Goal: Information Seeking & Learning: Learn about a topic

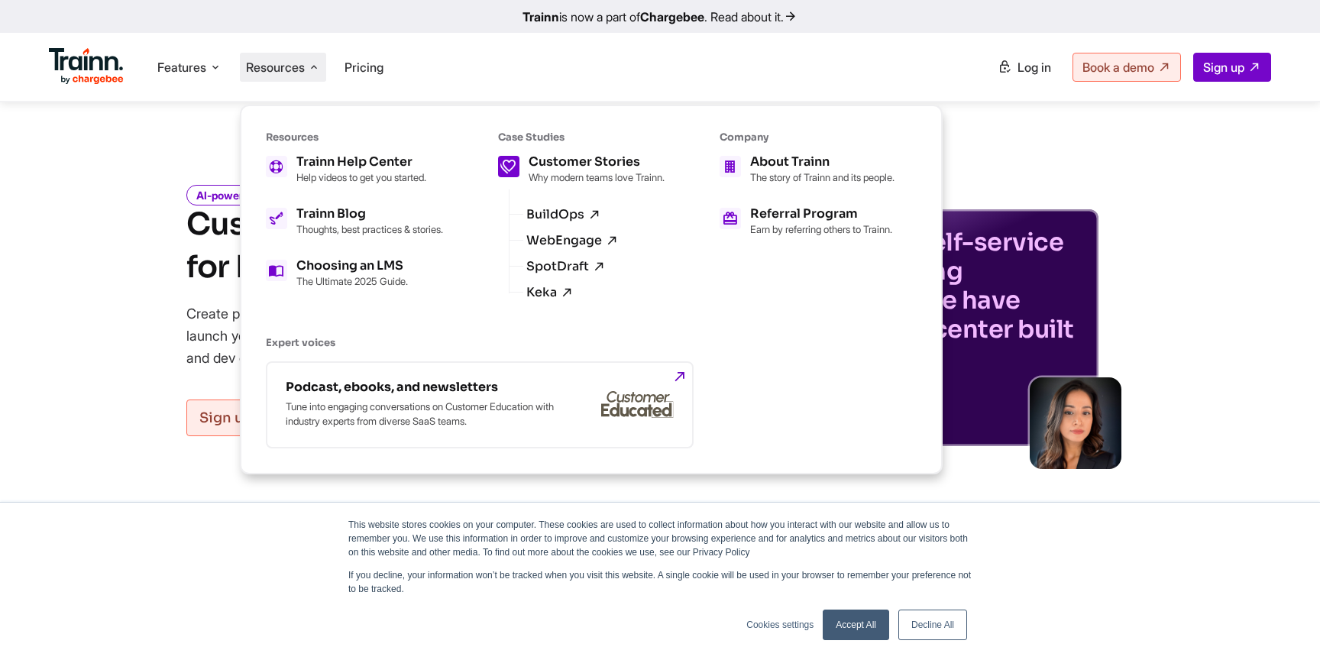
click at [576, 169] on div "Customer Stories Why modern teams love Trainn." at bounding box center [597, 170] width 136 height 28
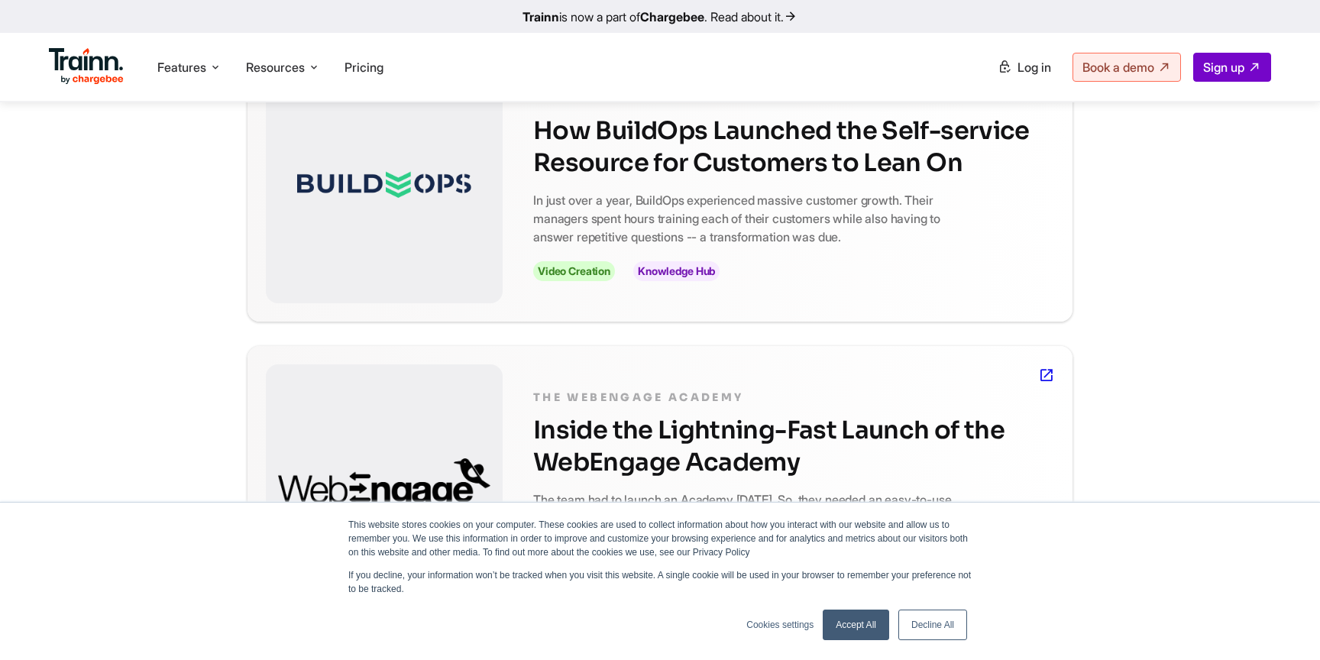
scroll to position [442, 0]
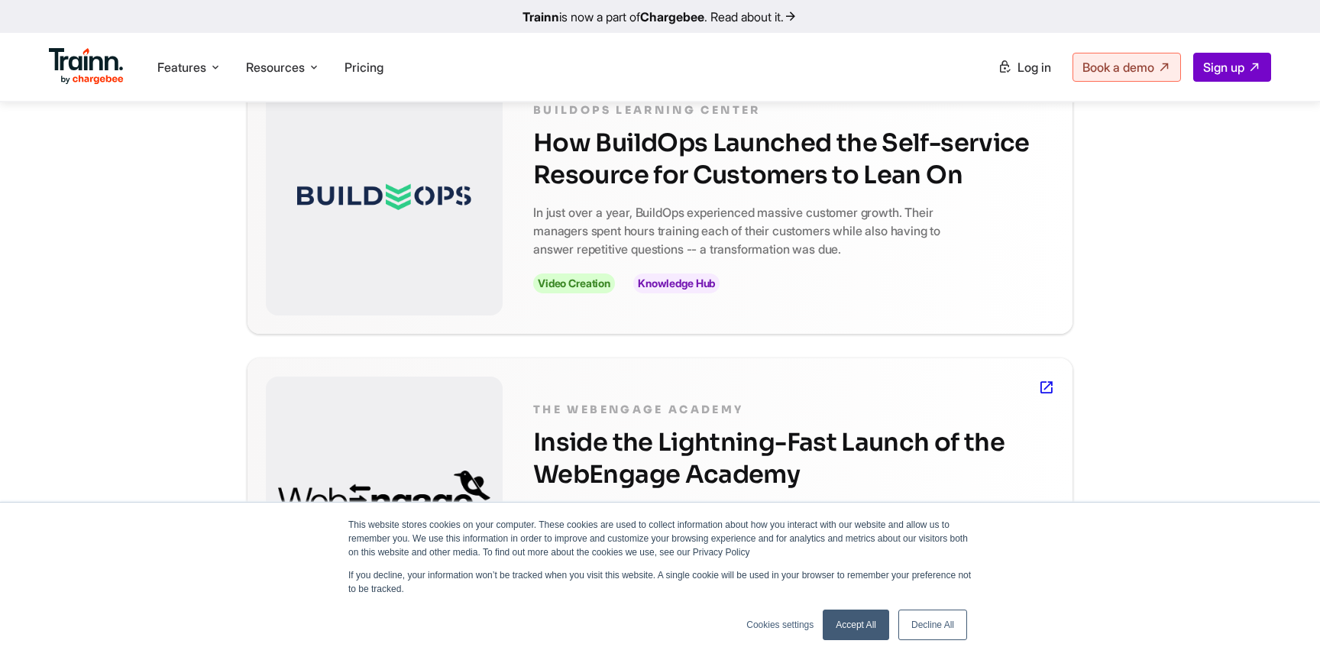
click at [473, 252] on div at bounding box center [384, 196] width 237 height 238
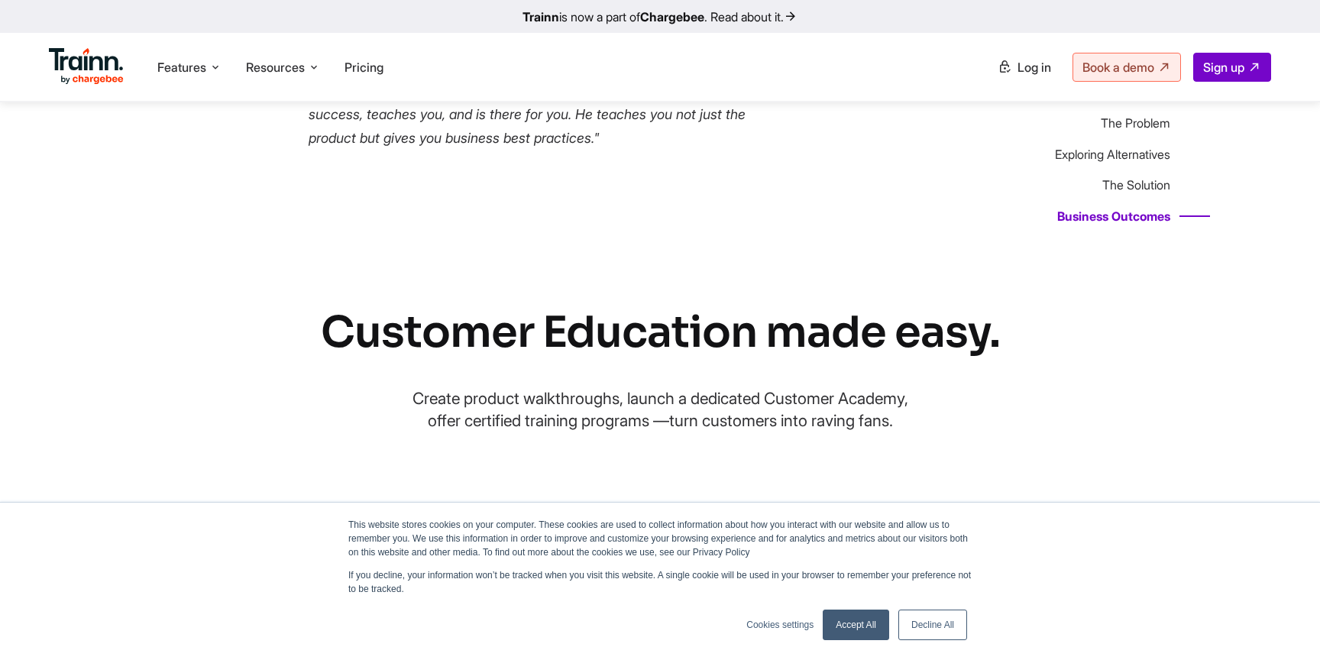
scroll to position [4135, 0]
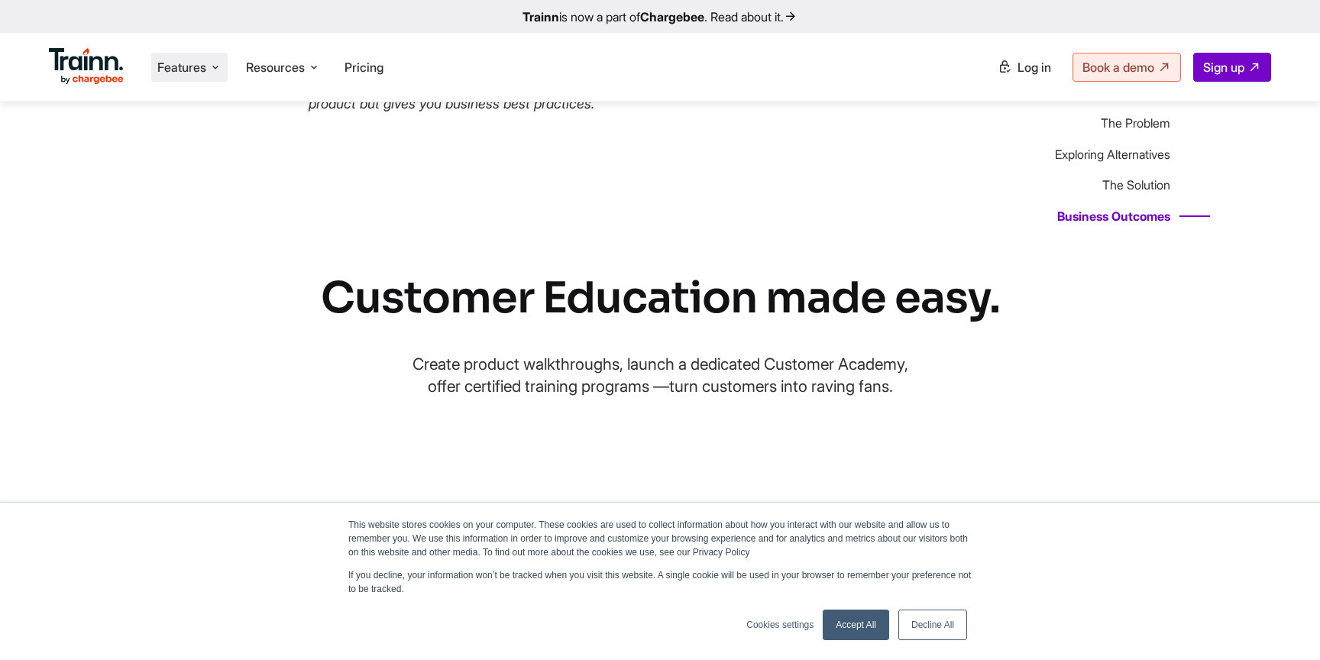
click at [212, 71] on icon at bounding box center [215, 67] width 12 height 15
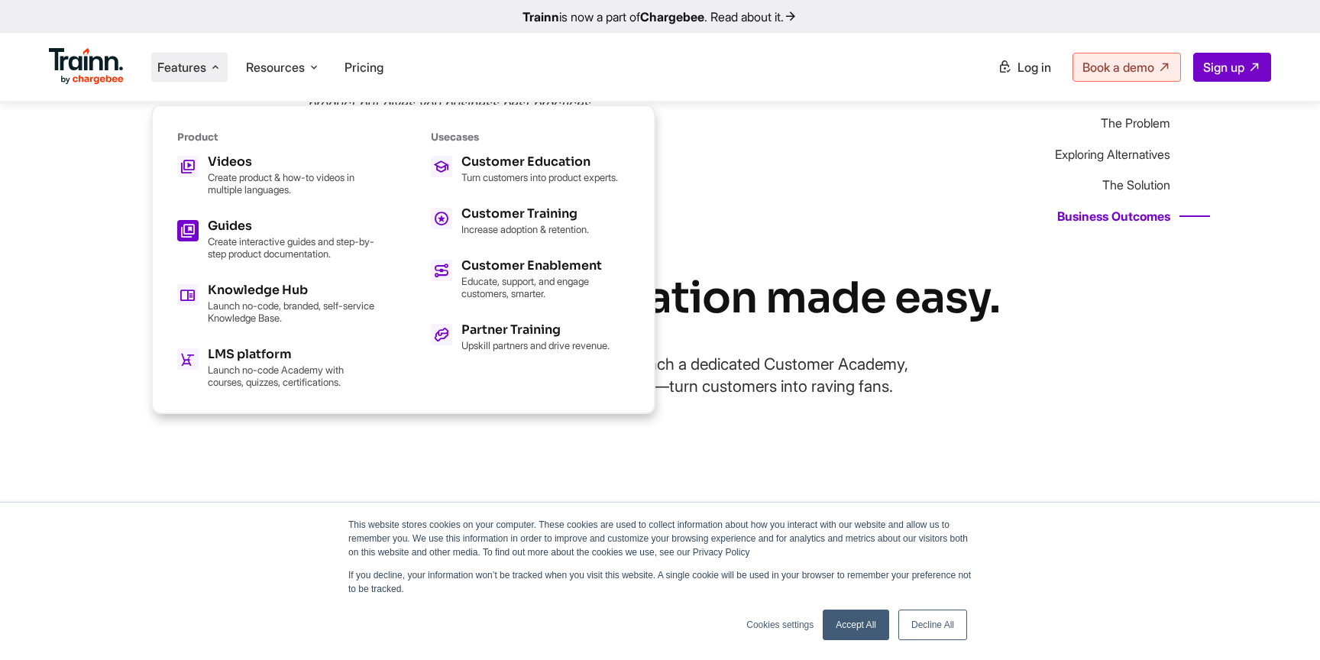
click at [254, 238] on p "Create interactive guides and step-by-step product documentation." at bounding box center [292, 247] width 168 height 24
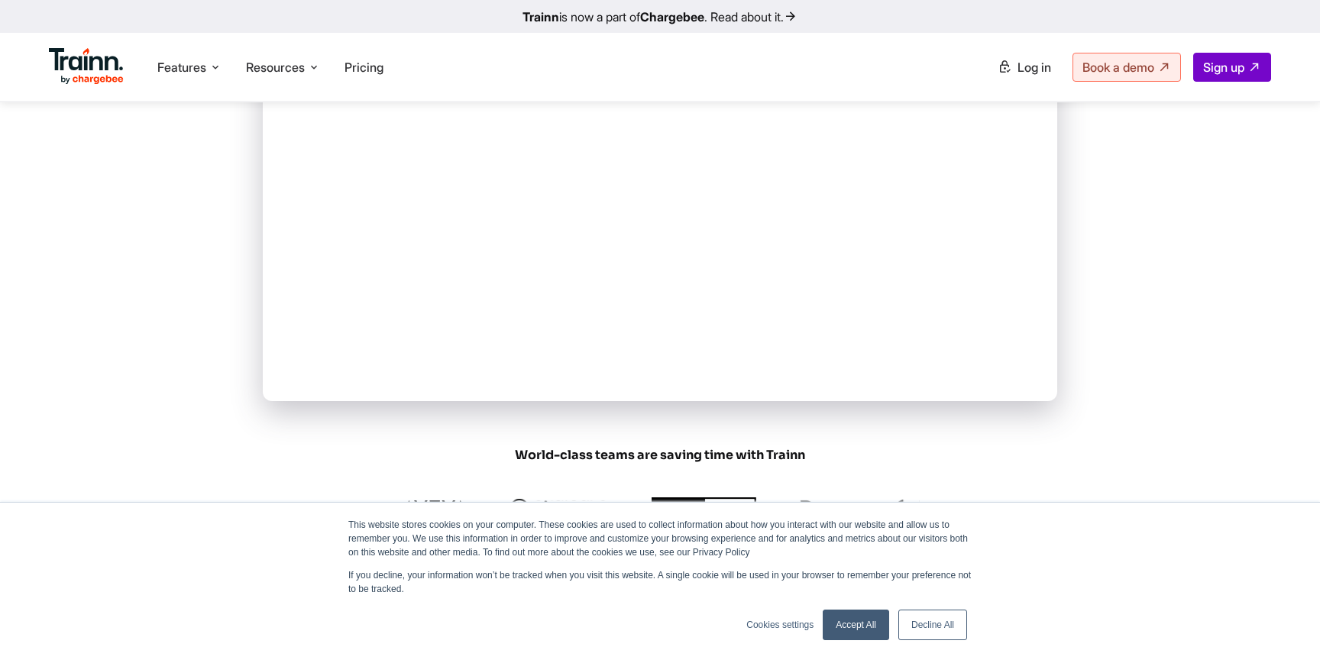
scroll to position [565, 0]
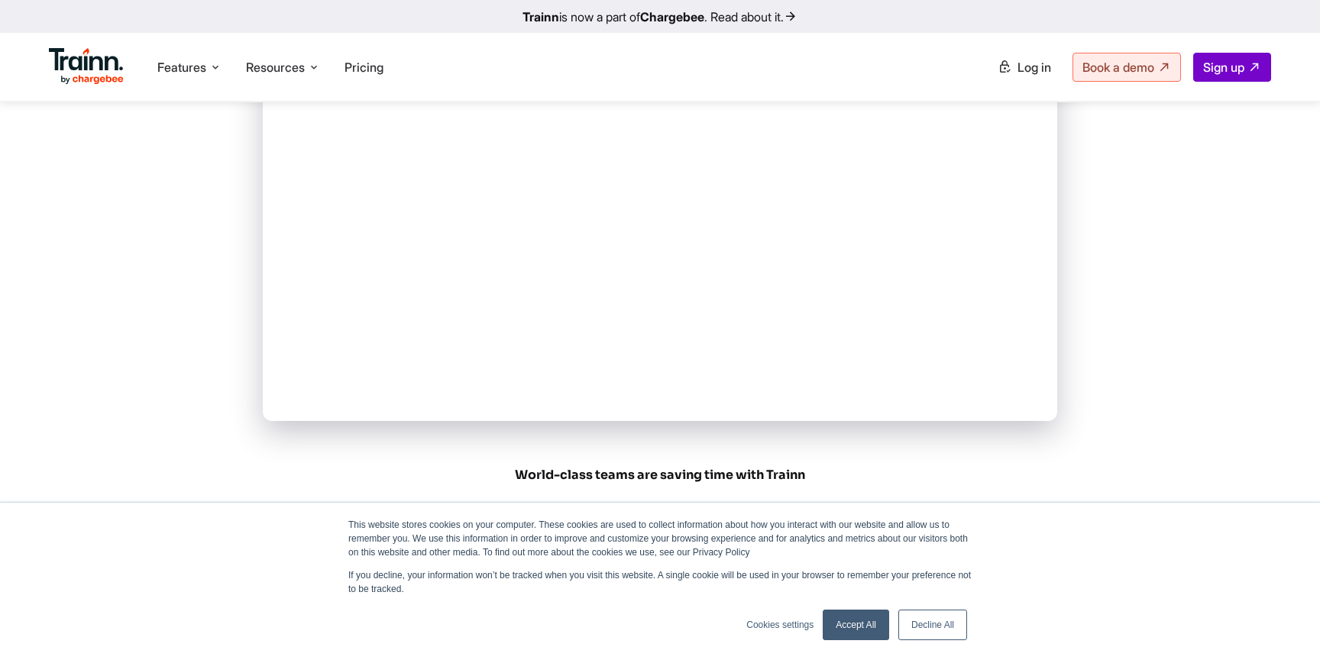
click at [907, 621] on link "Decline All" at bounding box center [933, 625] width 69 height 31
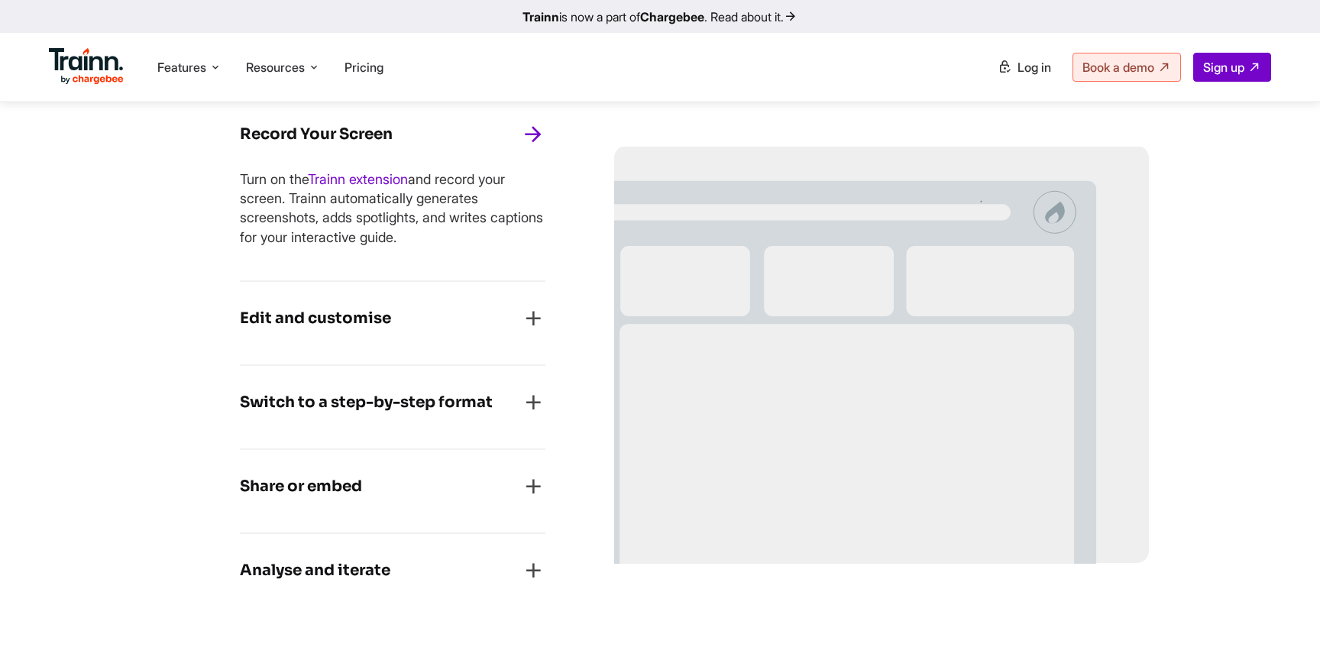
scroll to position [1281, 0]
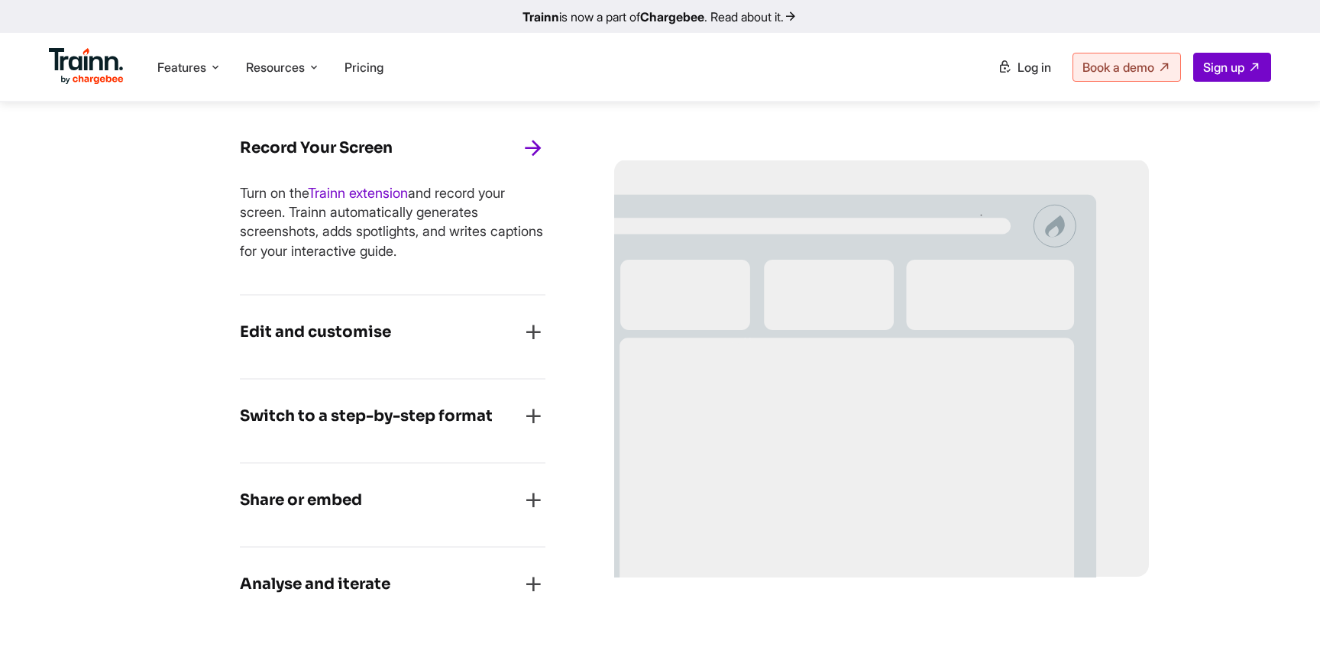
click at [534, 326] on icon "button" at bounding box center [533, 332] width 24 height 24
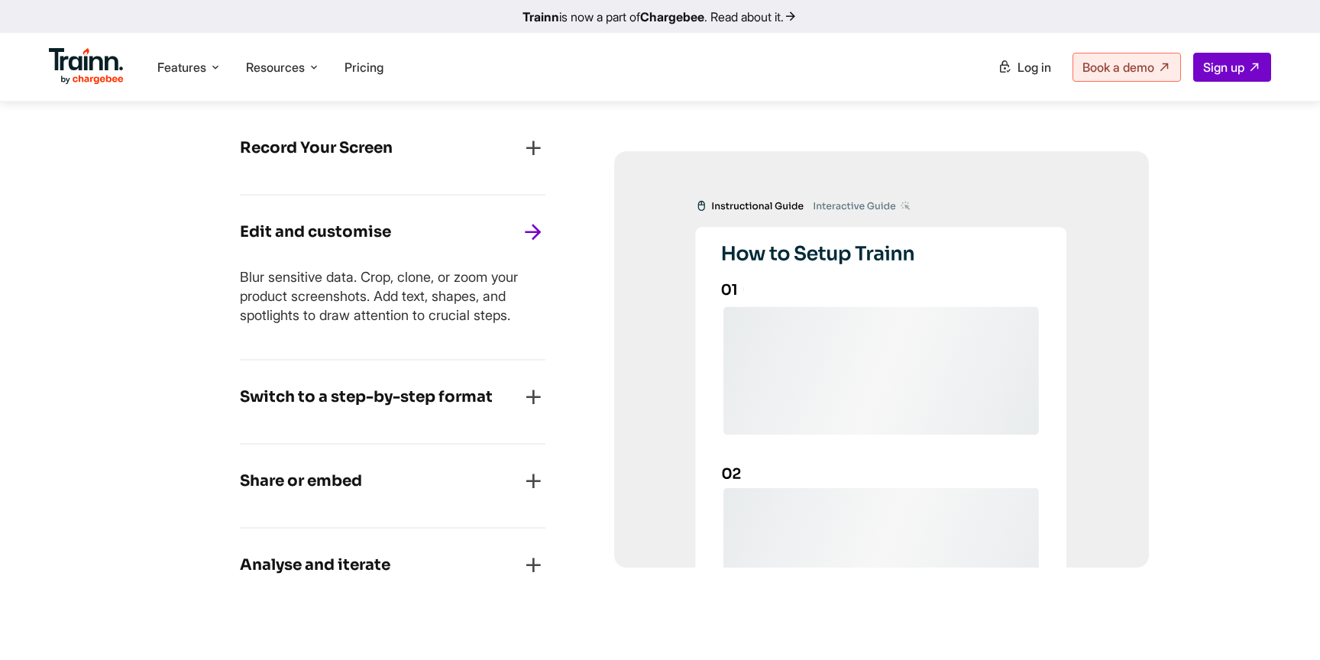
click at [536, 392] on icon "button" at bounding box center [533, 397] width 24 height 24
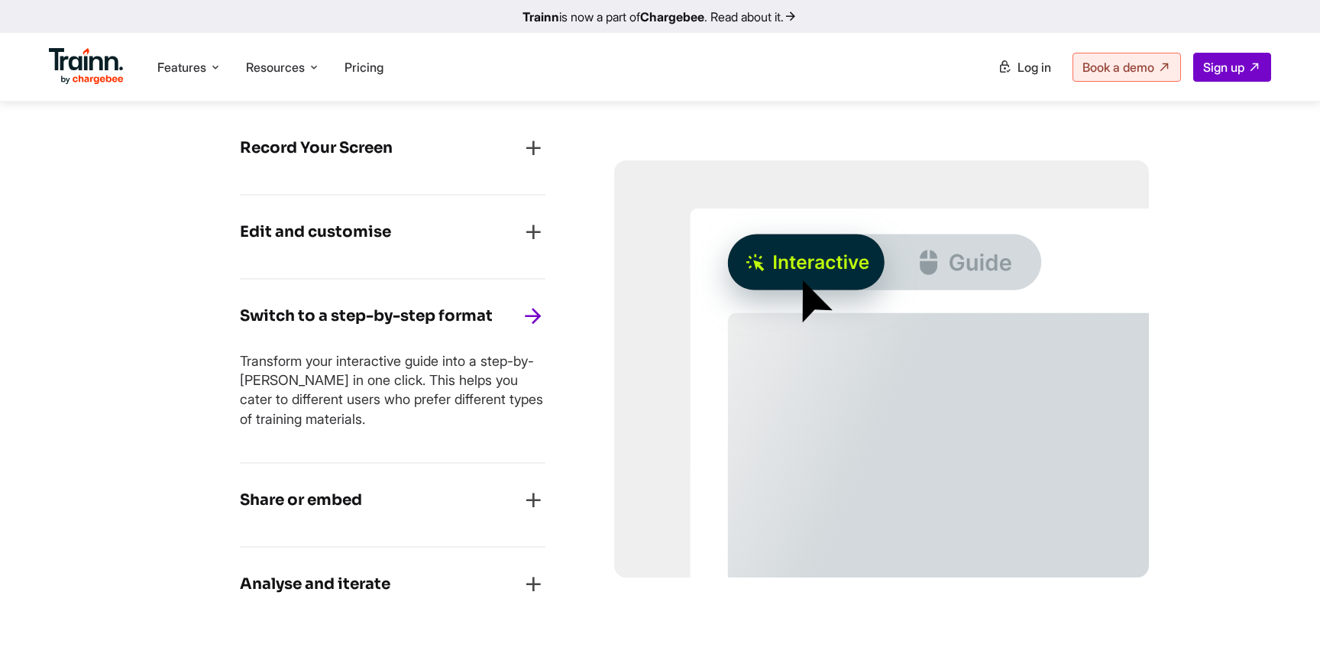
click at [503, 127] on div "Record Your Screen Turn on the Trainn extension and record your screen. Trainn …" at bounding box center [393, 154] width 306 height 84
click at [507, 139] on div "Record Your Screen" at bounding box center [393, 153] width 306 height 34
